Goal: Find specific page/section: Find specific page/section

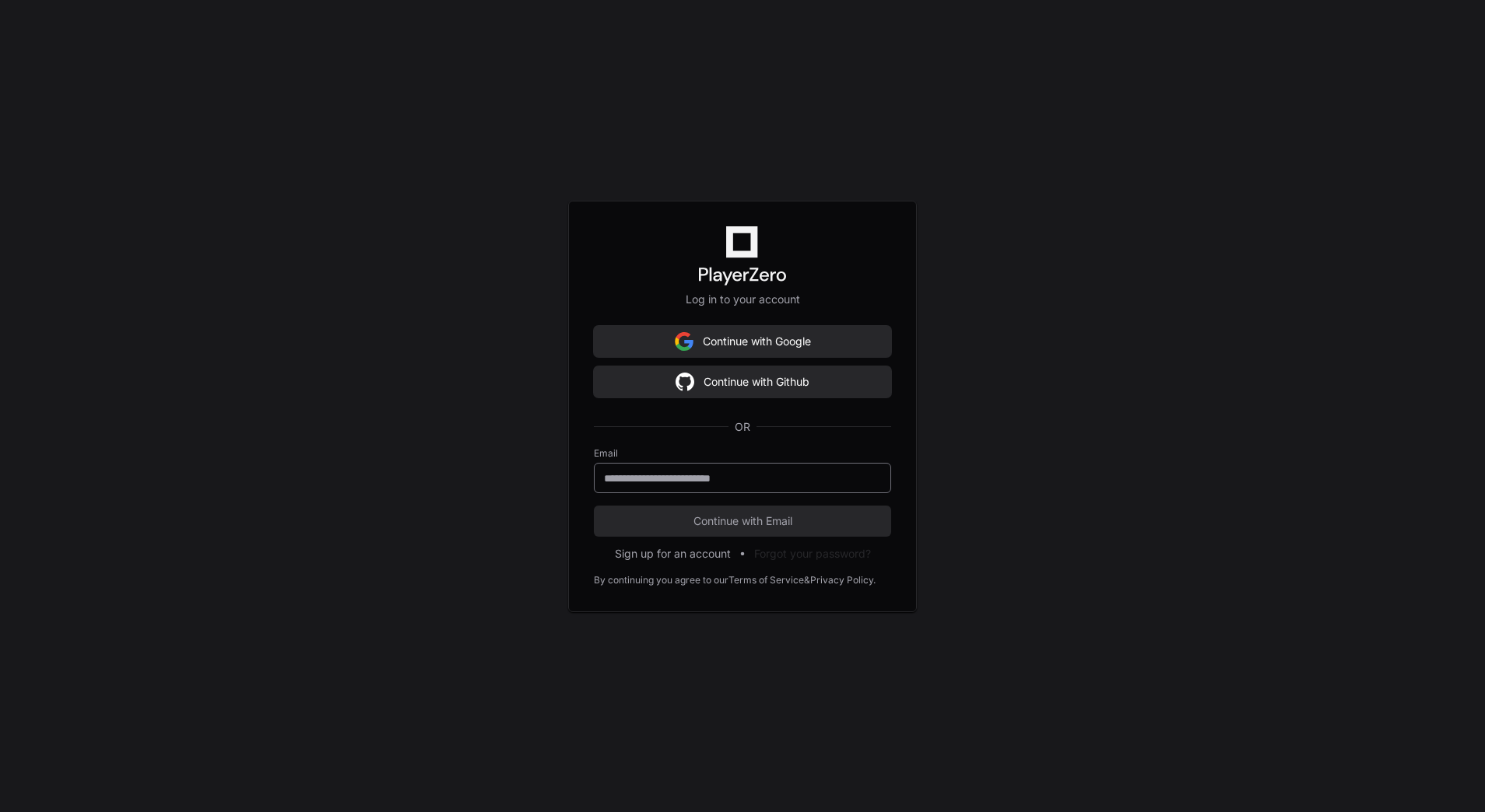
click at [717, 480] on input "email" at bounding box center [742, 479] width 277 height 16
type input "**********"
click at [711, 515] on span "Continue with Email" at bounding box center [742, 522] width 297 height 16
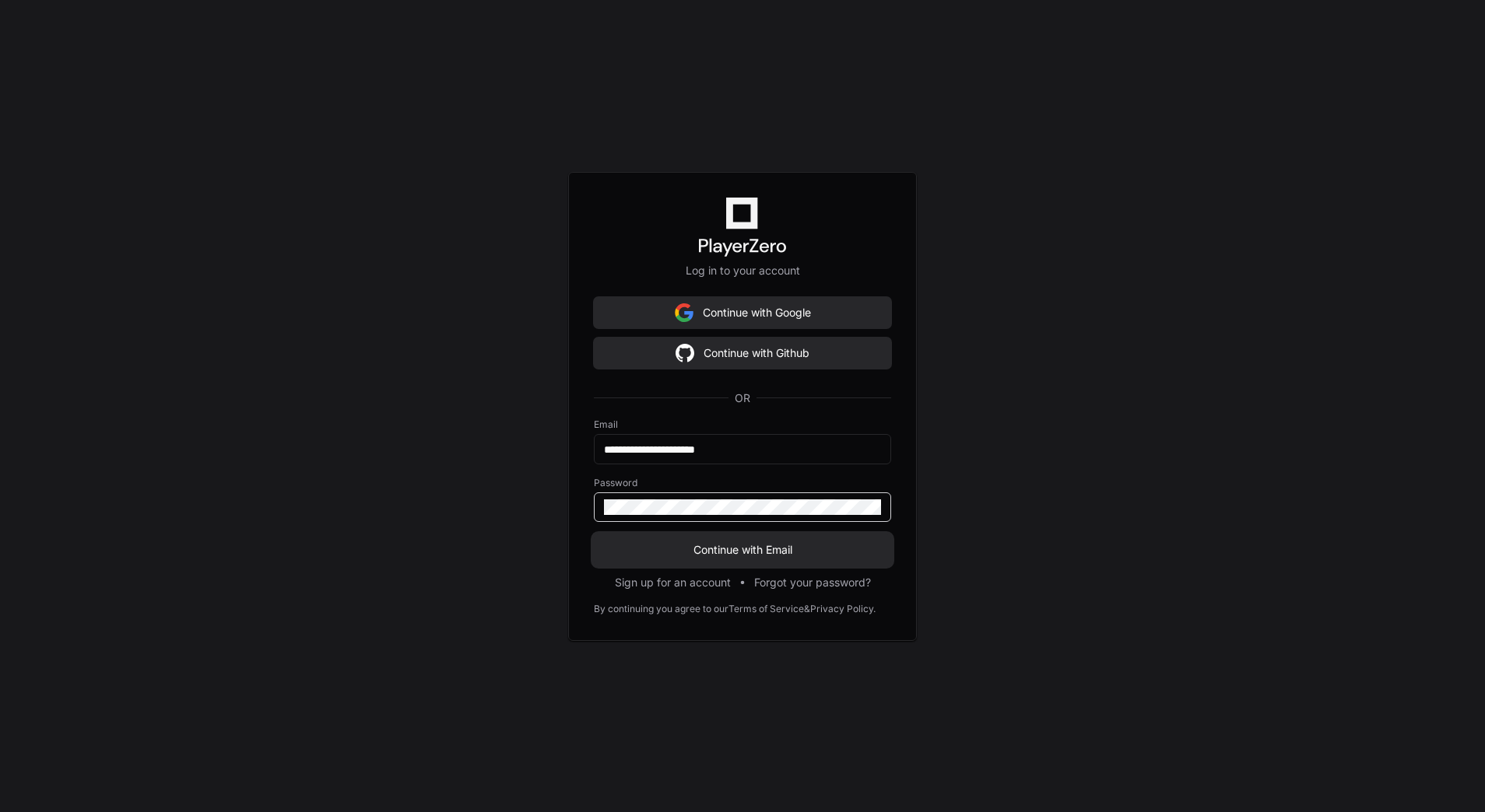
click at [729, 555] on span "Continue with Email" at bounding box center [742, 550] width 297 height 16
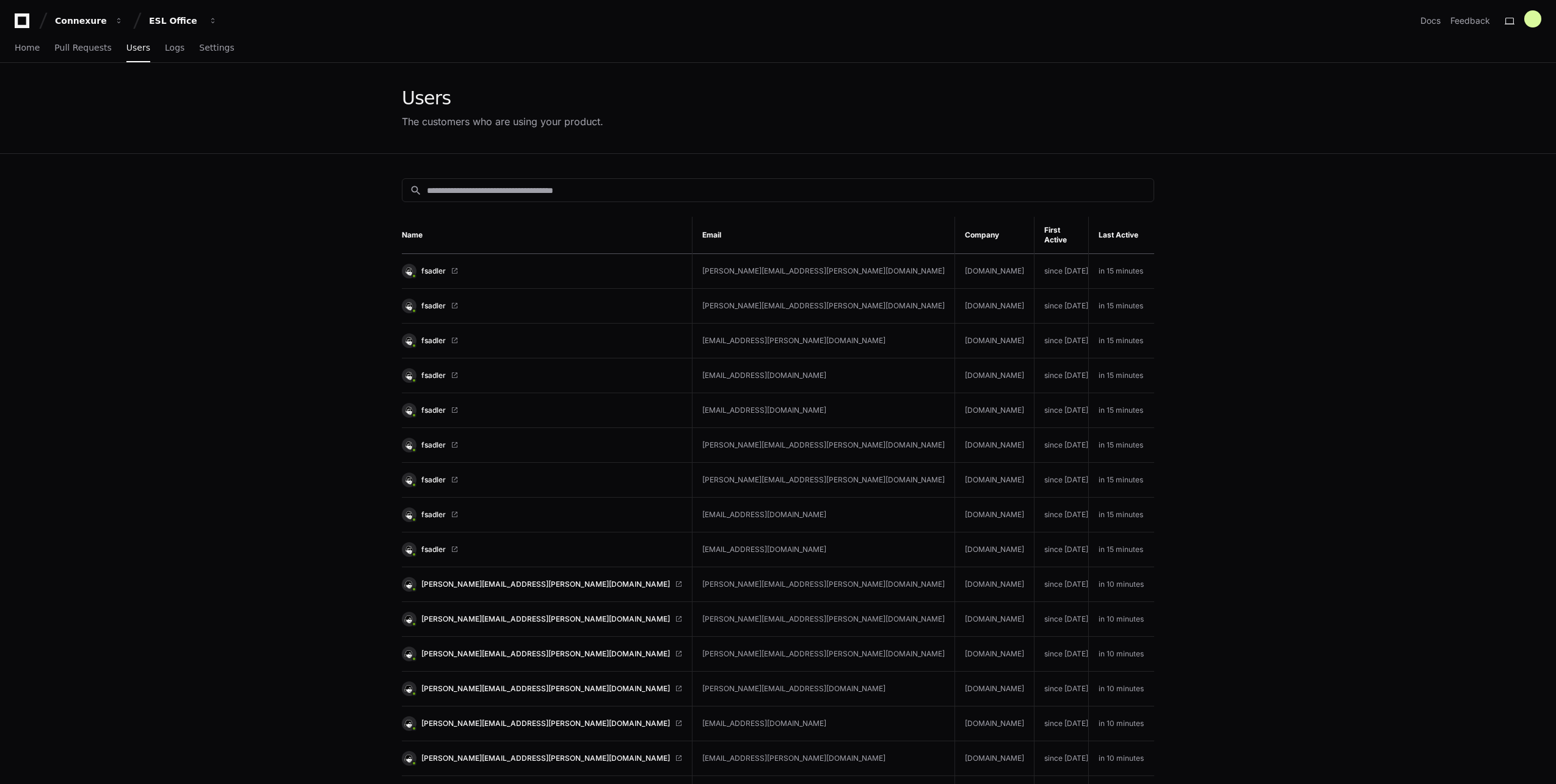
click at [536, 125] on div "The customers who are using your product." at bounding box center [503, 121] width 202 height 15
click at [526, 191] on input at bounding box center [786, 191] width 720 height 12
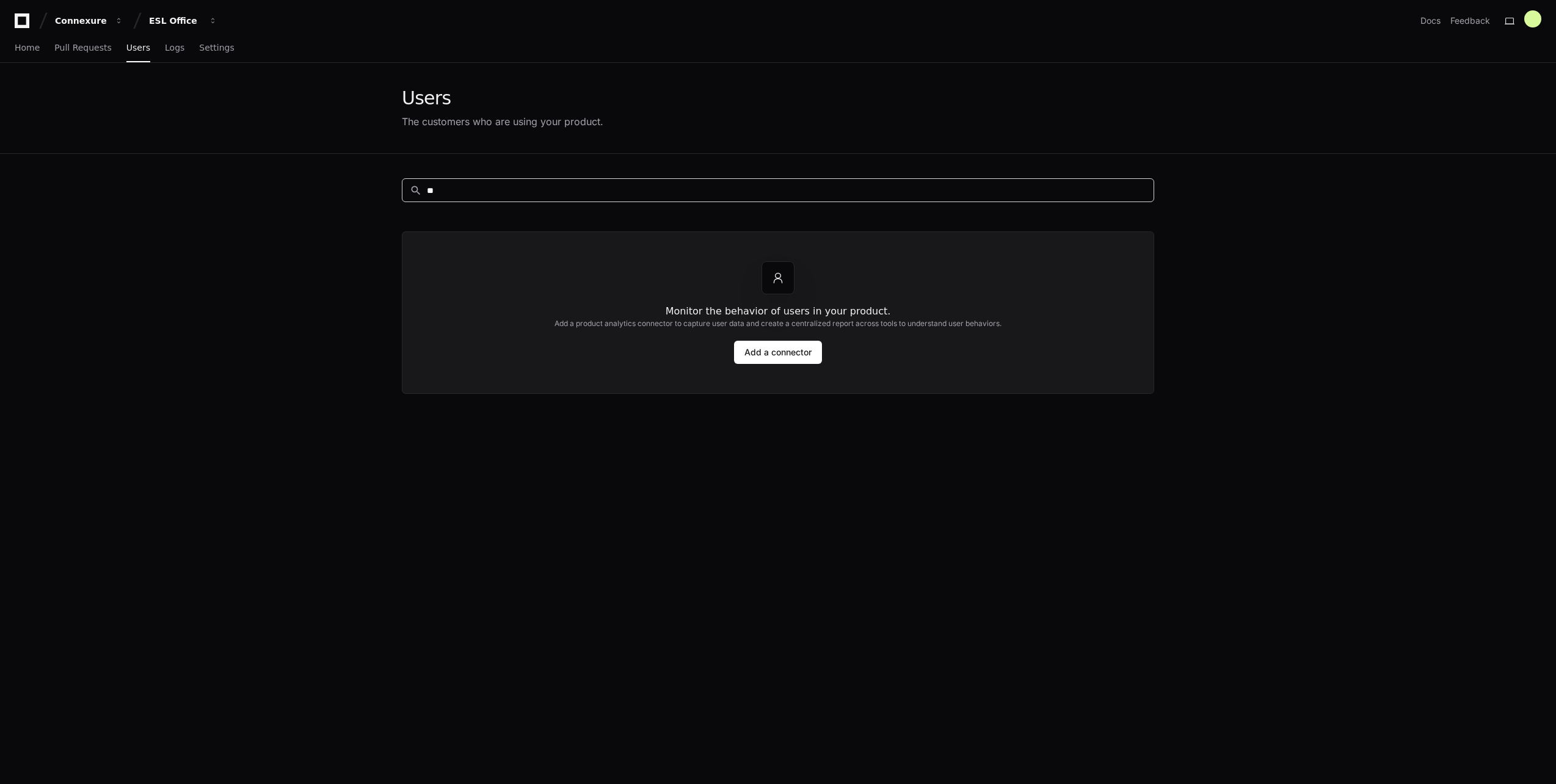
type input "*"
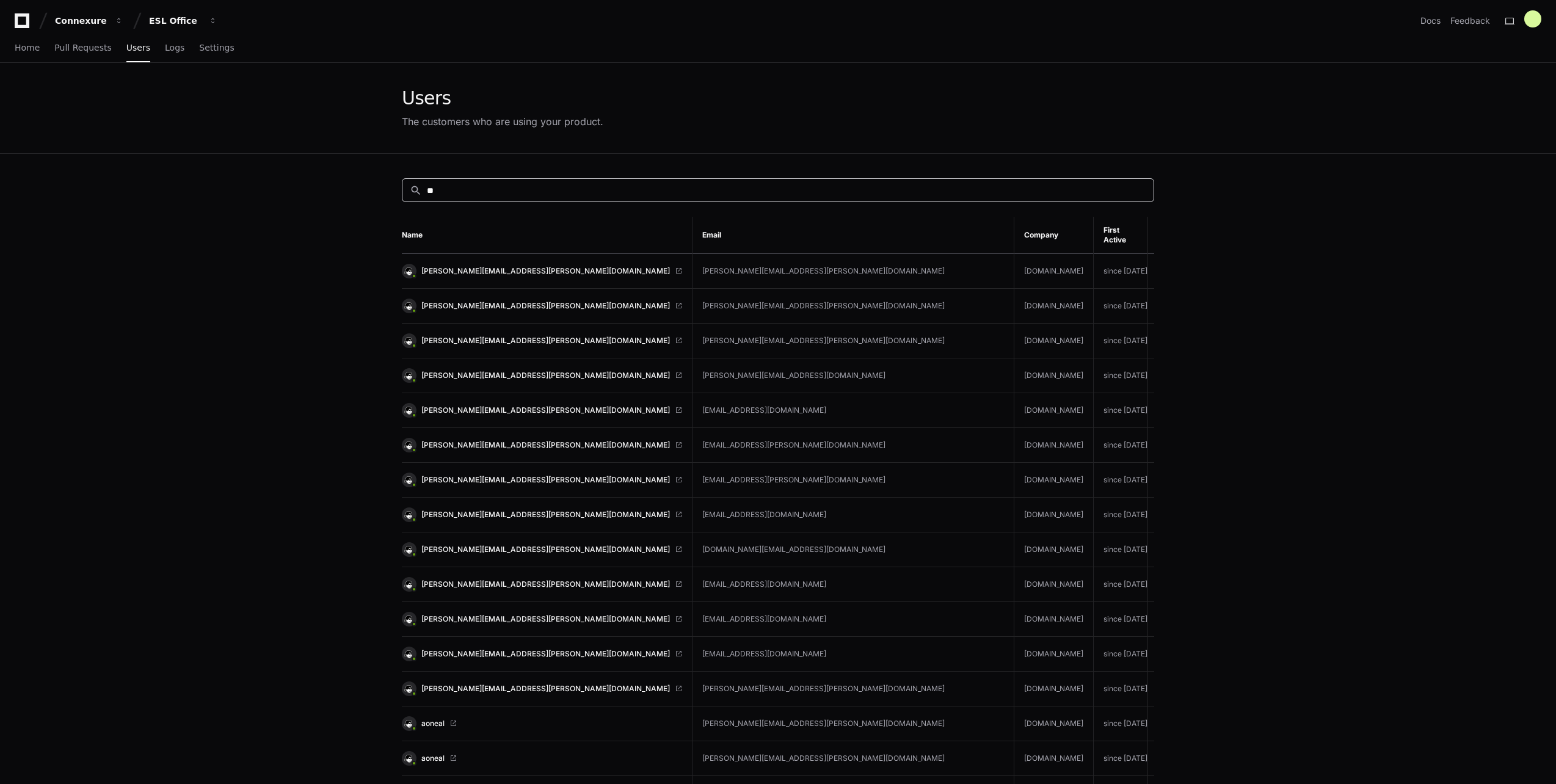
type input "*"
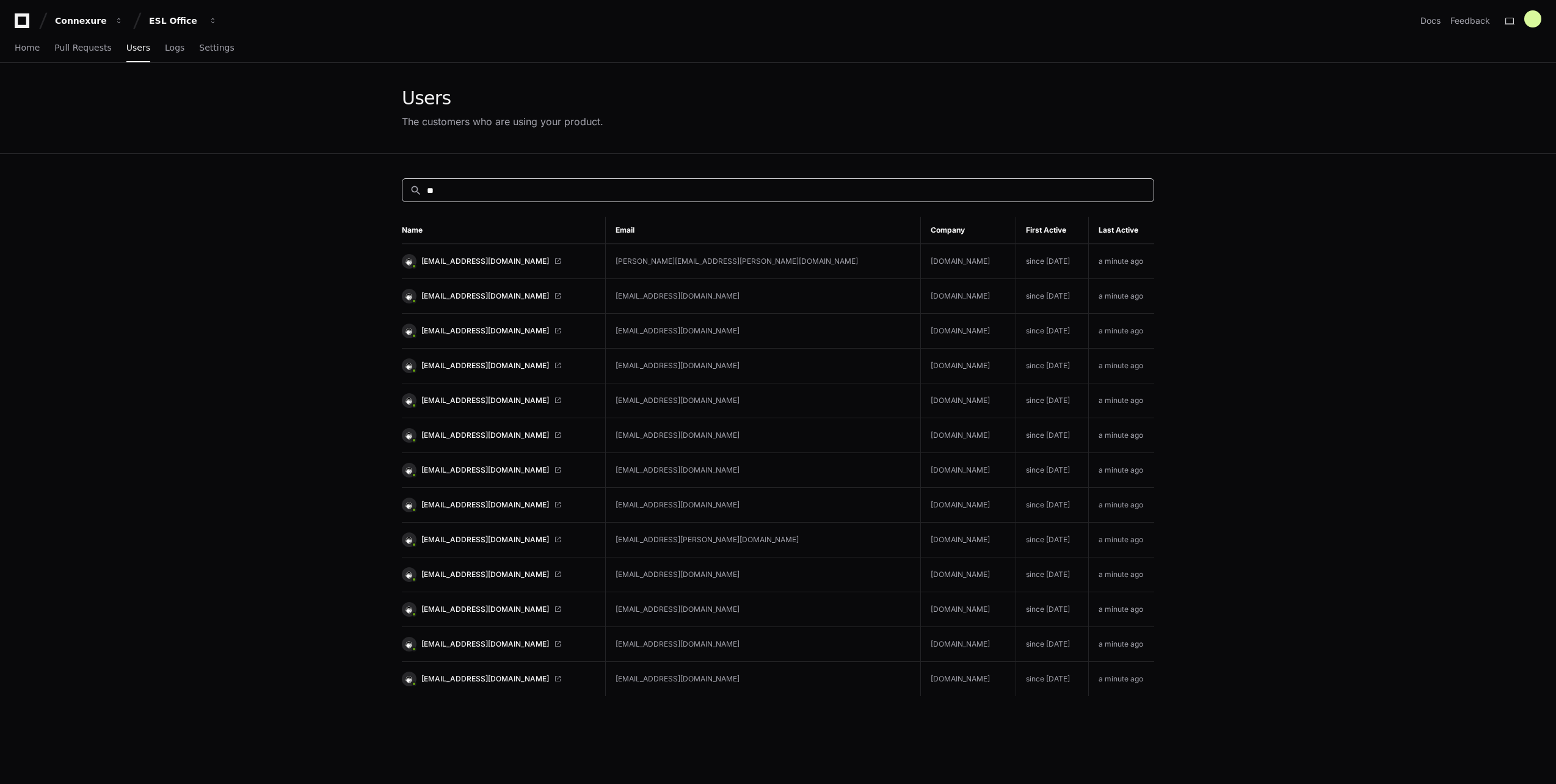
type input "*"
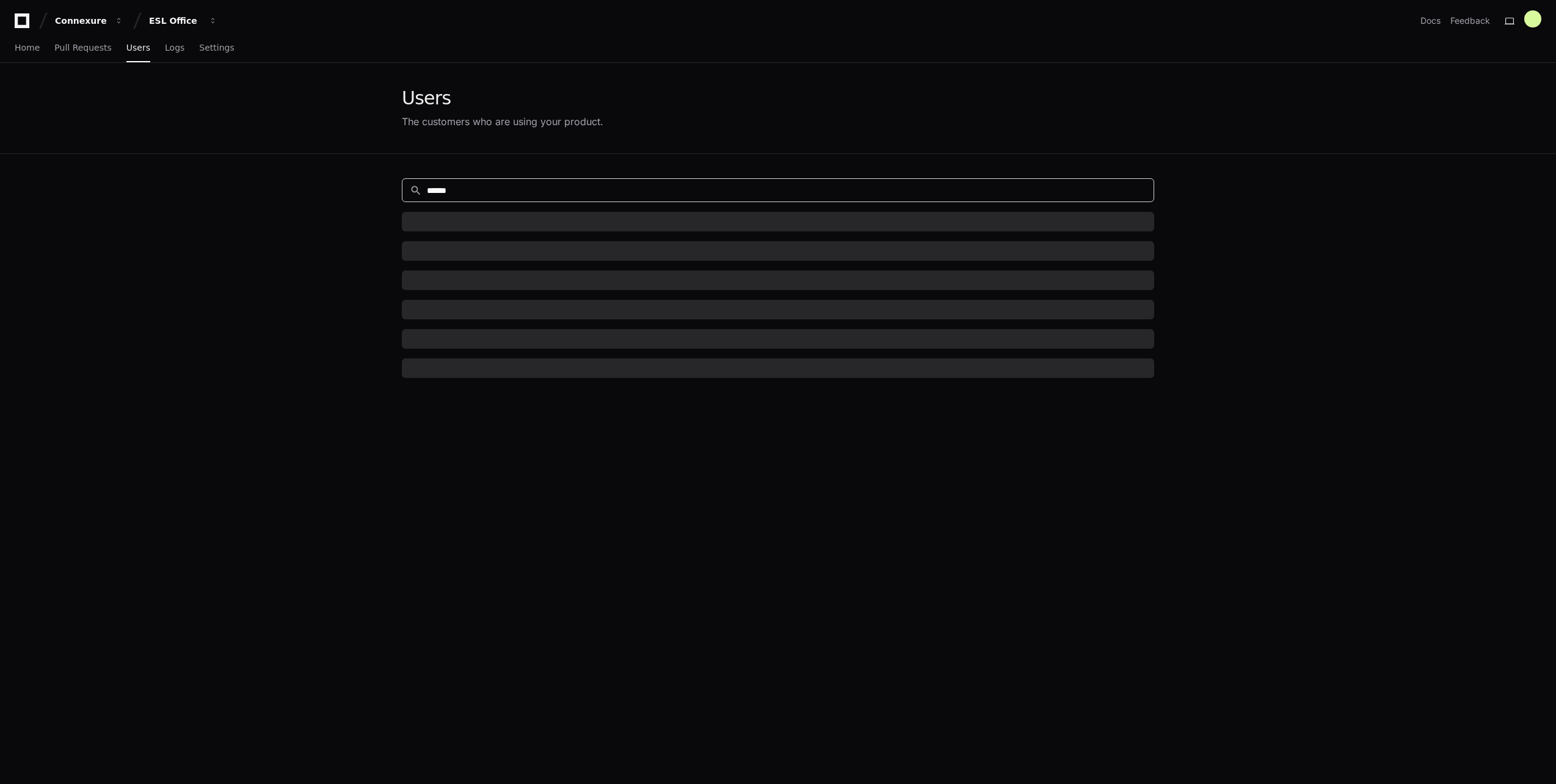
type input "******"
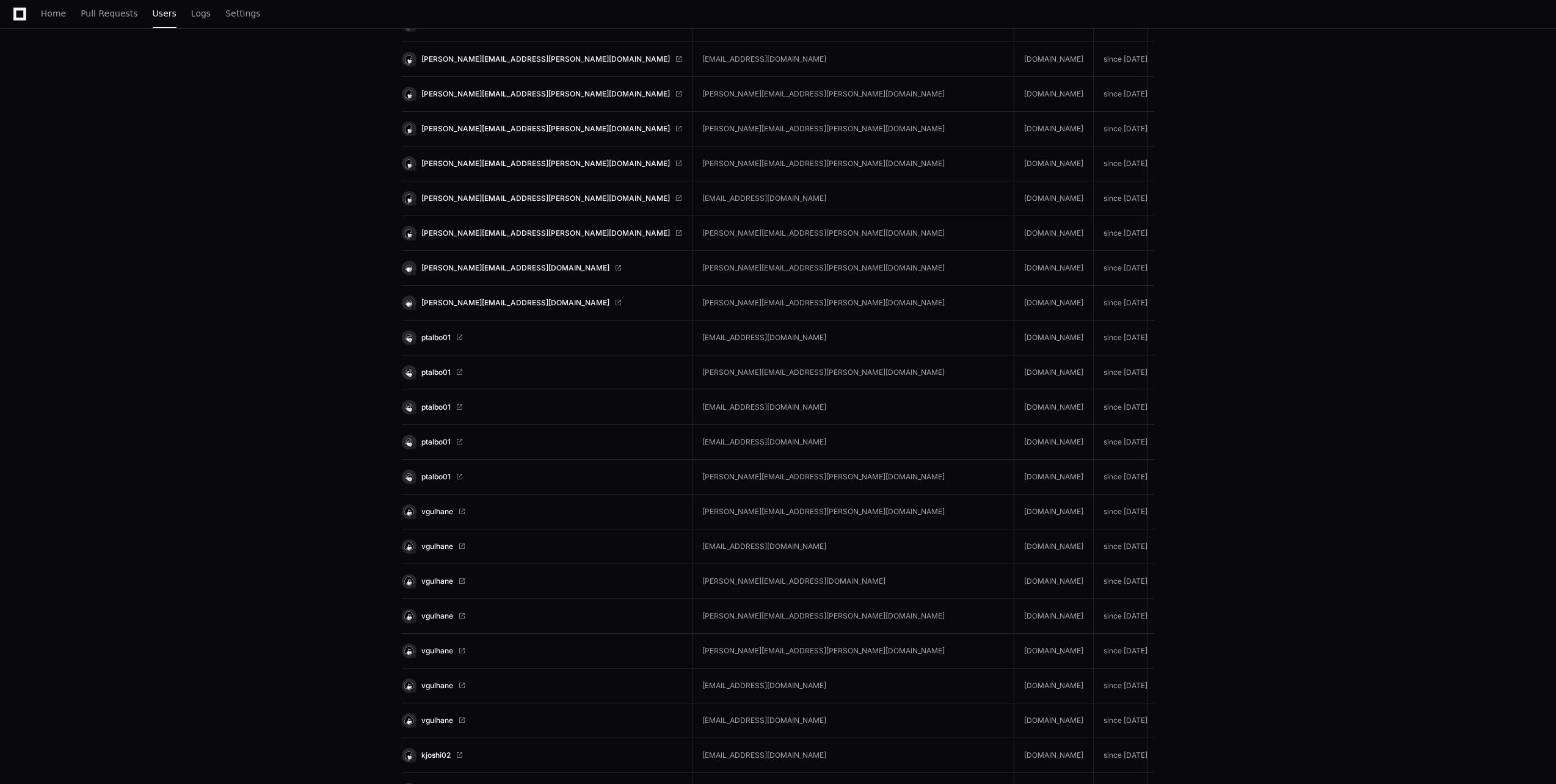
scroll to position [4345, 0]
